Goal: Transaction & Acquisition: Purchase product/service

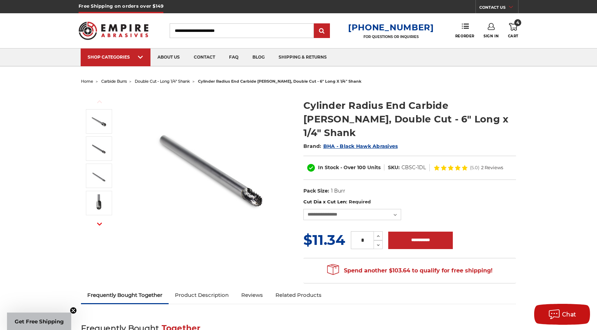
select select "****"
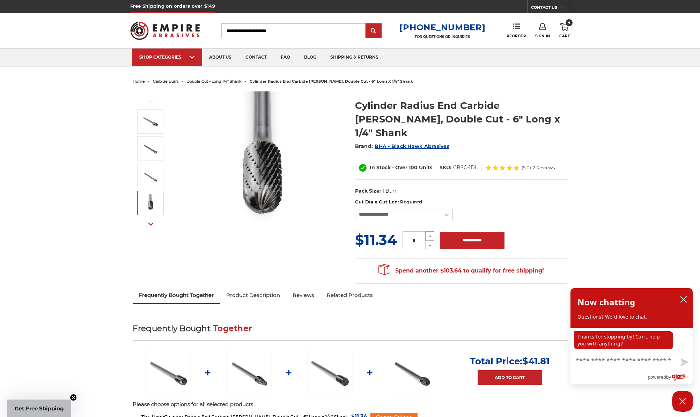
click at [430, 233] on icon at bounding box center [430, 236] width 5 height 6
type input "*"
click at [471, 232] on input "**********" at bounding box center [472, 240] width 65 height 17
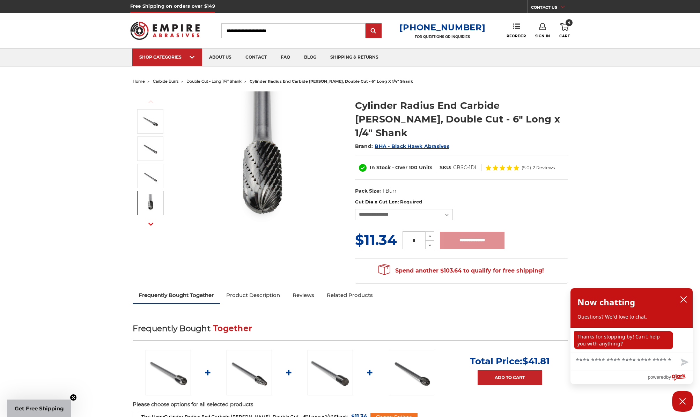
type input "**********"
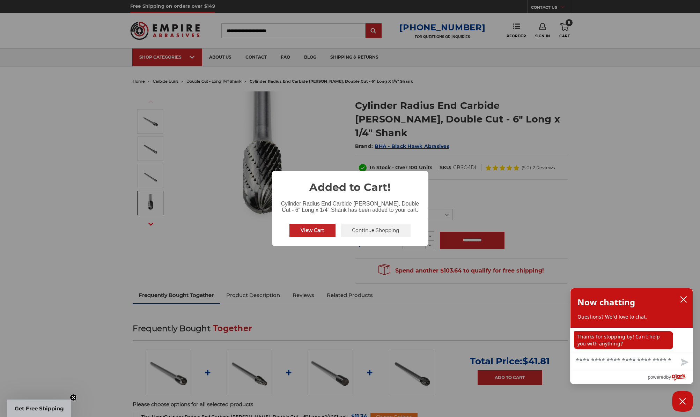
click at [368, 231] on button "Continue Shopping" at bounding box center [376, 230] width 70 height 13
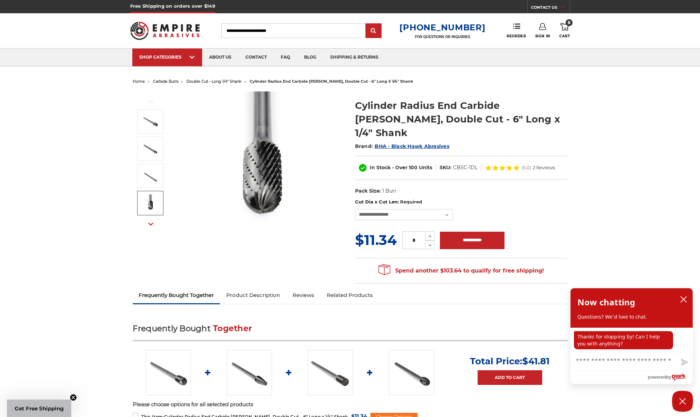
click at [568, 26] on span "8" at bounding box center [569, 22] width 7 height 7
click at [538, 76] on link "View Cart" at bounding box center [518, 78] width 86 height 16
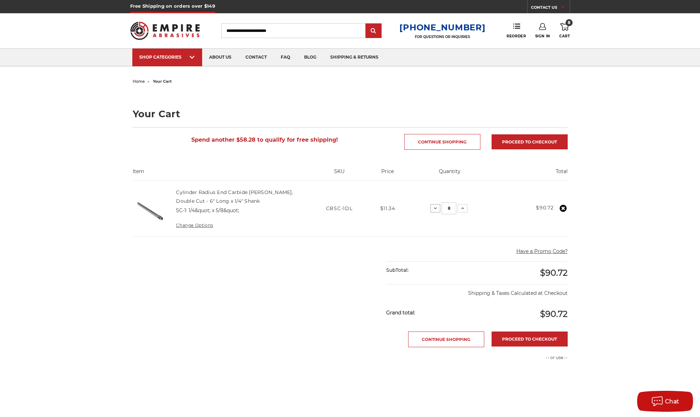
click at [436, 208] on use at bounding box center [435, 208] width 3 height 2
click at [436, 209] on icon at bounding box center [436, 209] width 6 height 6
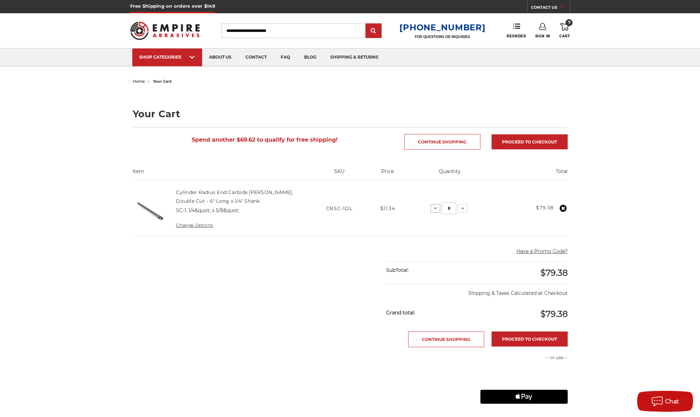
click at [434, 210] on icon at bounding box center [436, 209] width 6 height 6
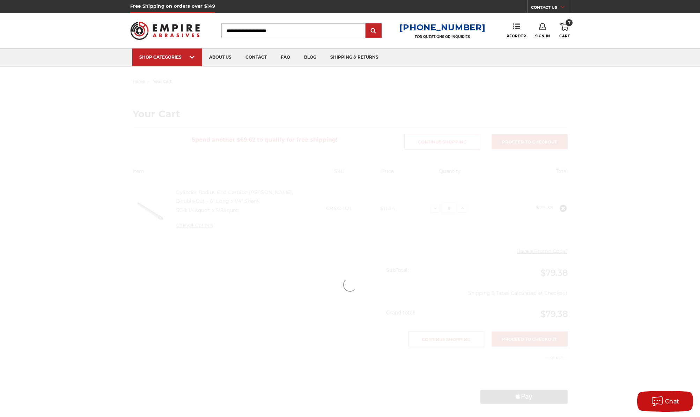
click at [436, 210] on div at bounding box center [350, 285] width 494 height 417
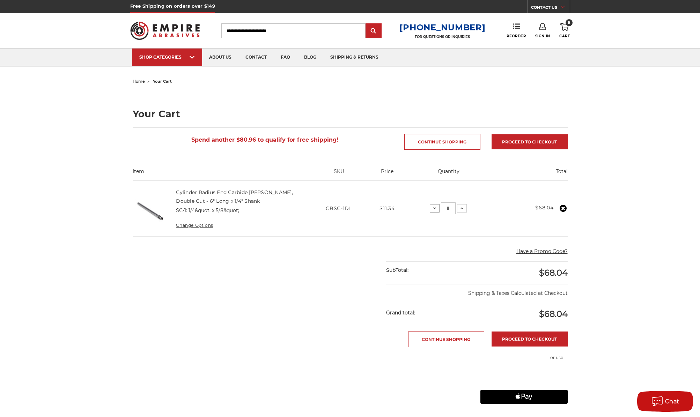
scroll to position [2, 0]
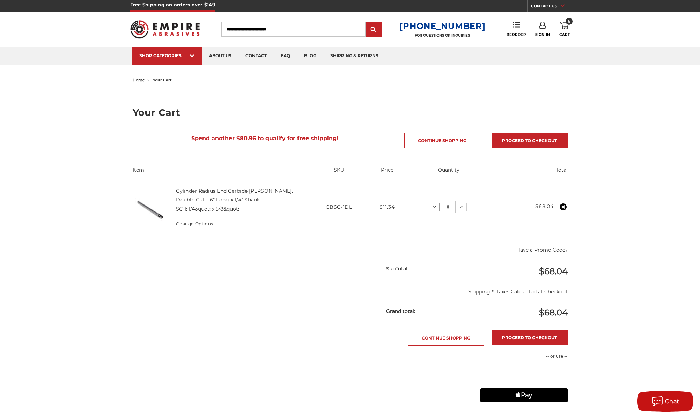
click at [436, 210] on button "Decrease Quantity:" at bounding box center [435, 207] width 10 height 8
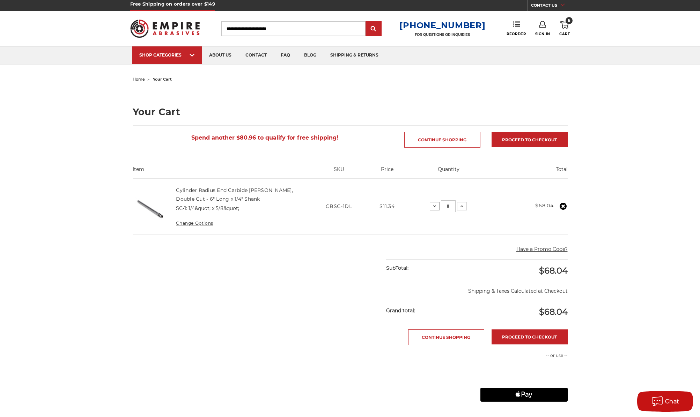
scroll to position [2, 0]
click at [435, 207] on icon at bounding box center [436, 207] width 6 height 6
